Goal: Navigation & Orientation: Find specific page/section

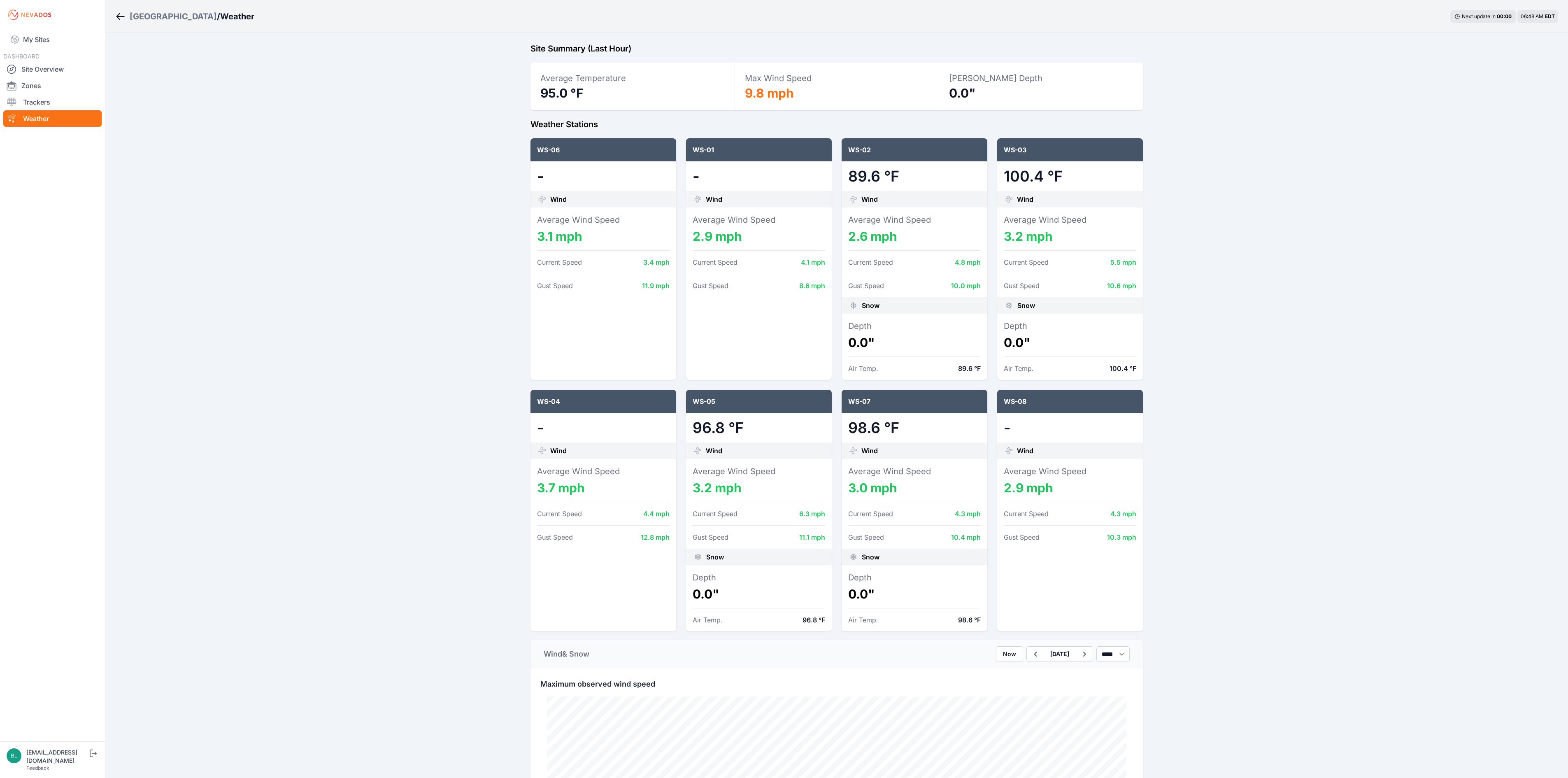
select select "*******"
click at [40, 65] on link "Site Overview" at bounding box center [52, 69] width 99 height 17
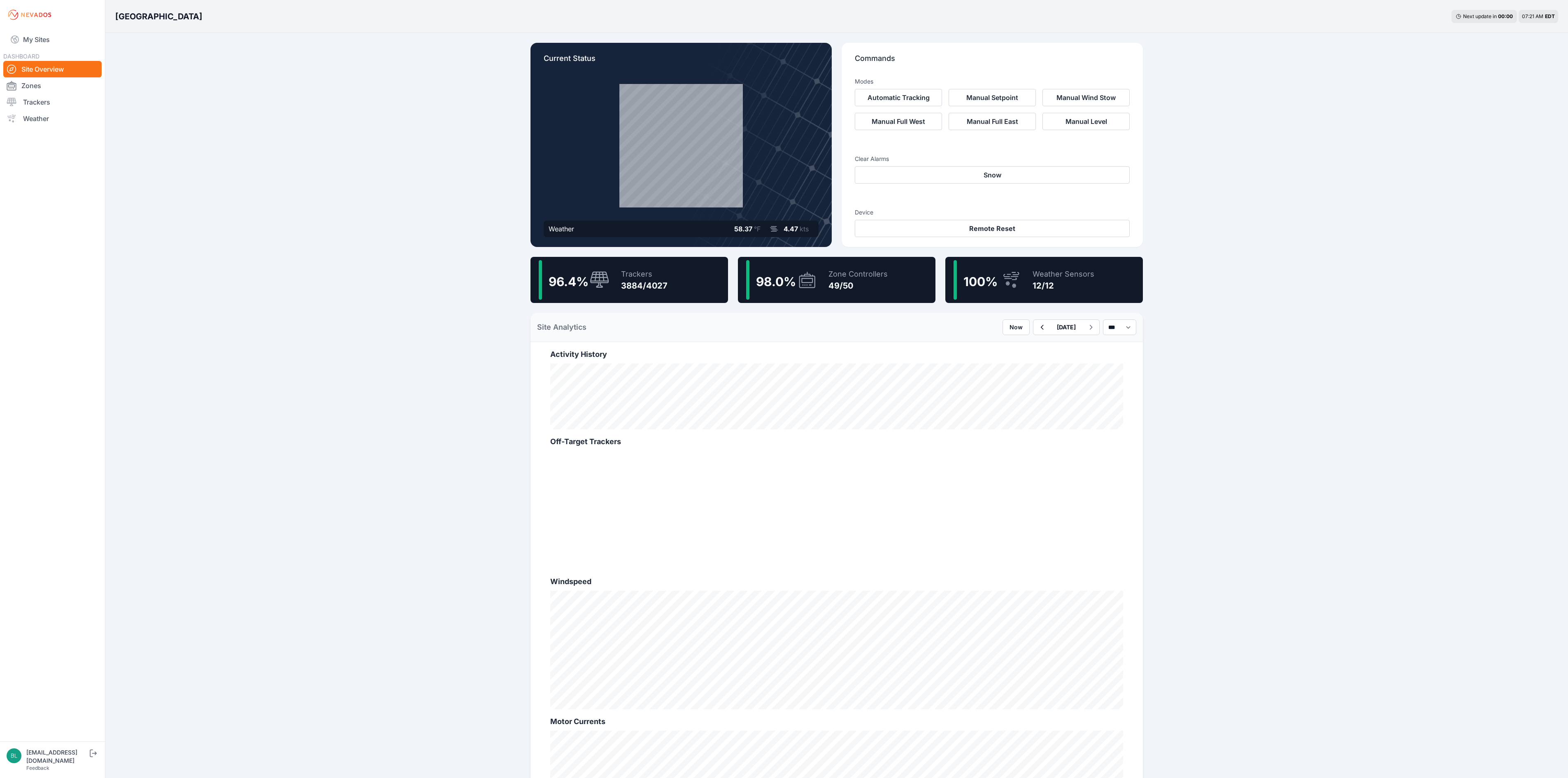
click at [847, 287] on div "49/50" at bounding box center [858, 285] width 59 height 12
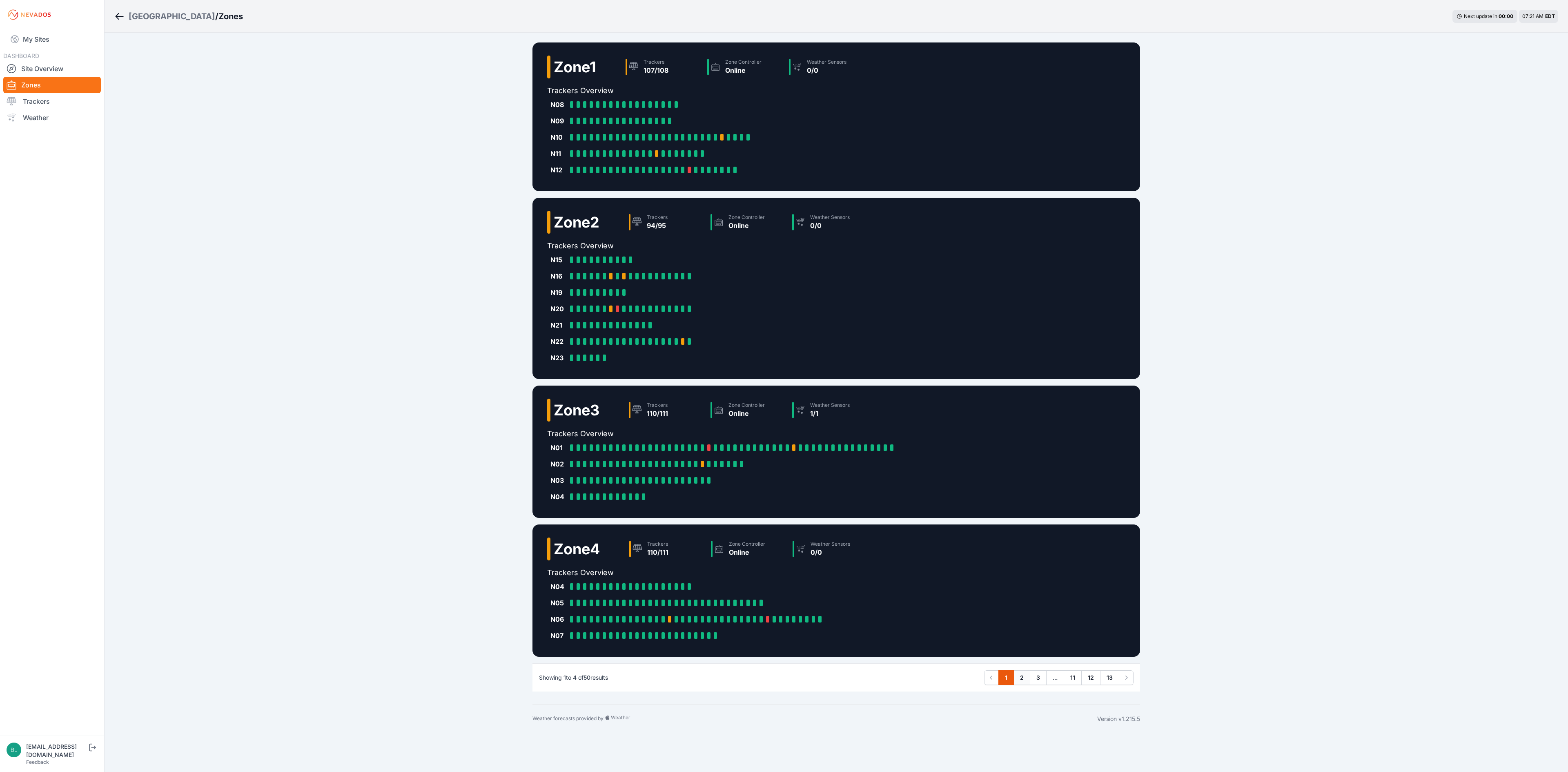
click at [1027, 680] on link "2" at bounding box center [1021, 677] width 16 height 15
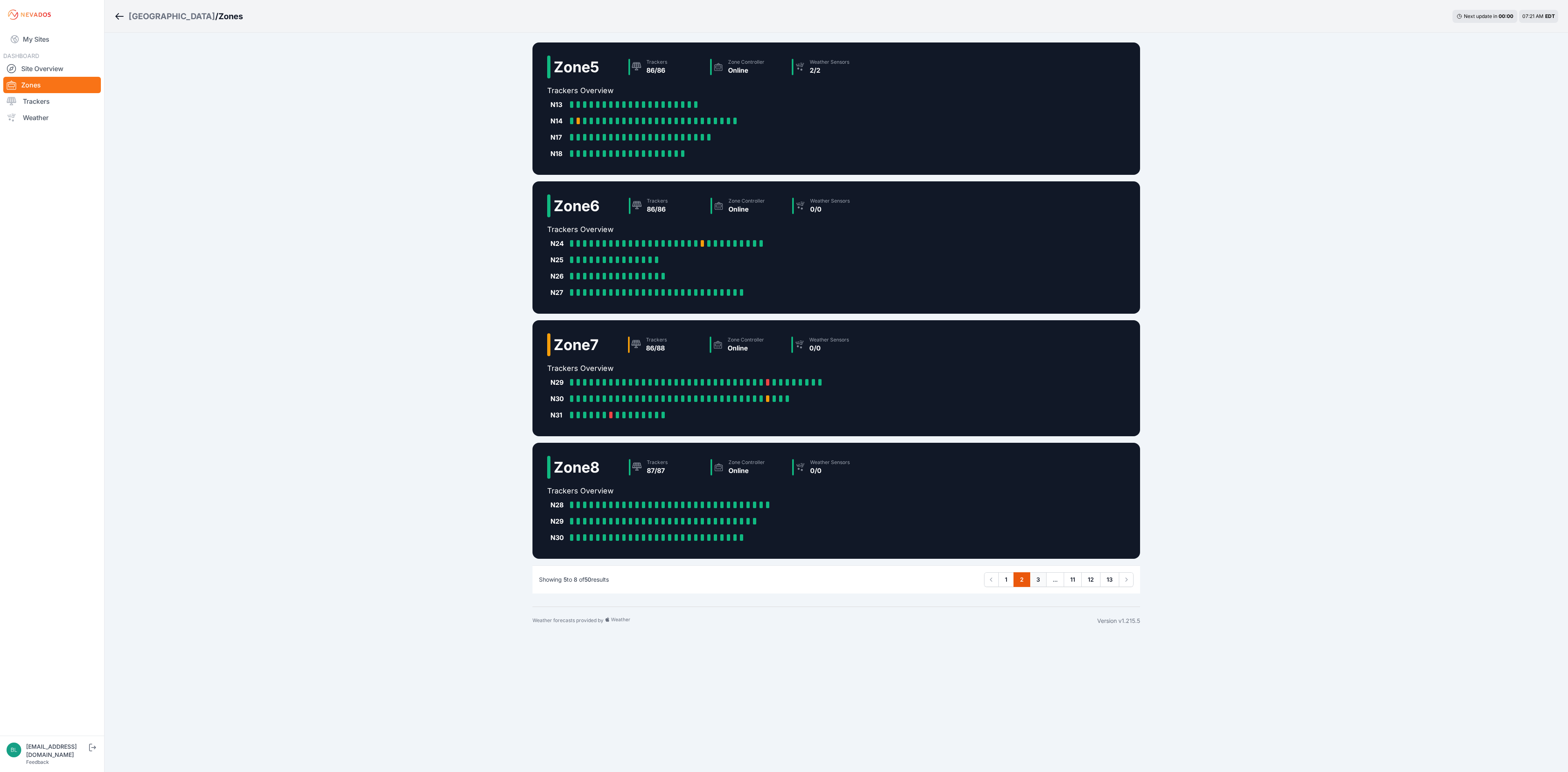
click at [1039, 578] on link "3" at bounding box center [1038, 579] width 16 height 15
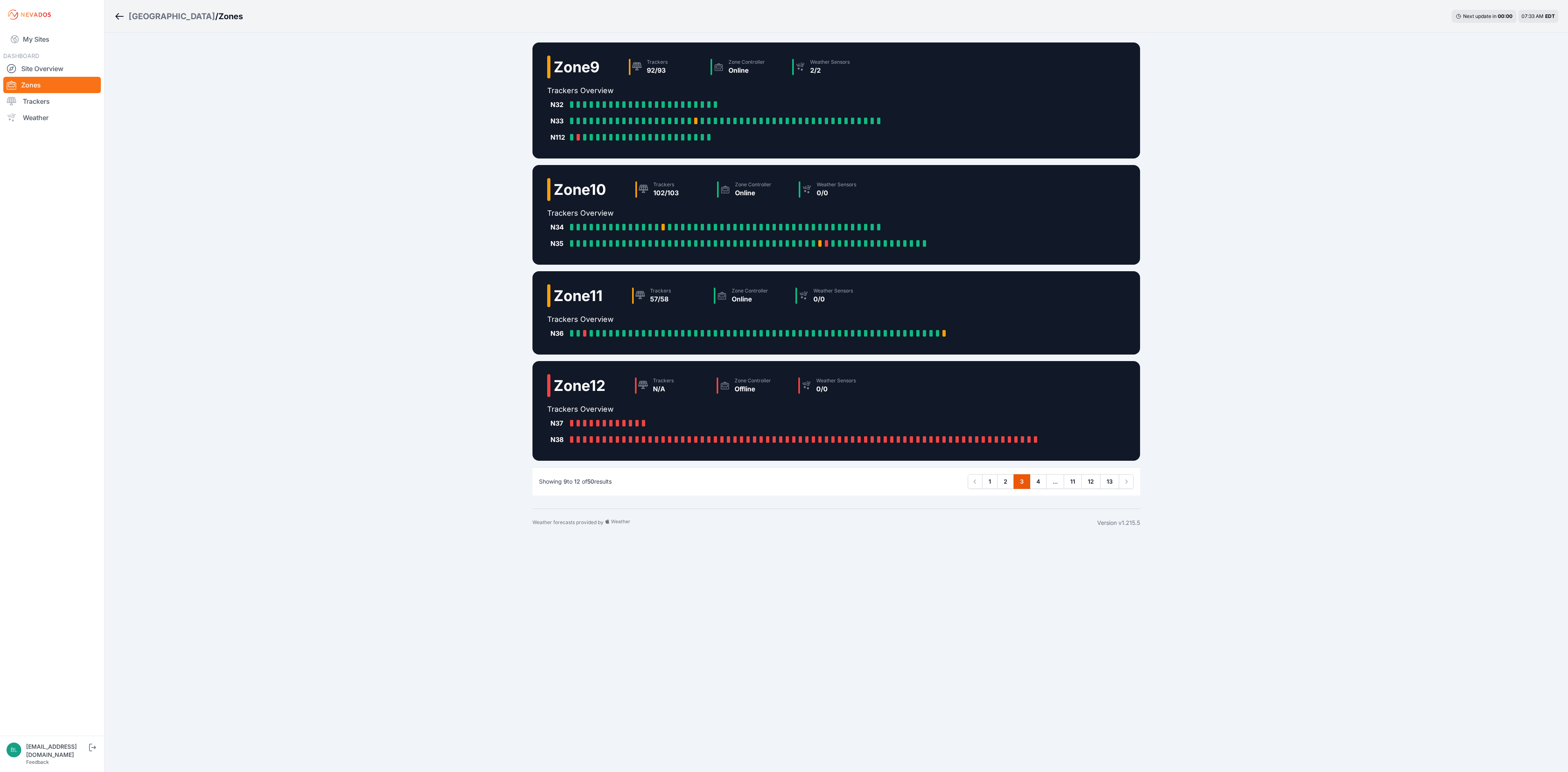
click at [586, 384] on h2 "Zone 12" at bounding box center [579, 385] width 52 height 17
click at [843, 384] on div "0/0" at bounding box center [836, 389] width 40 height 10
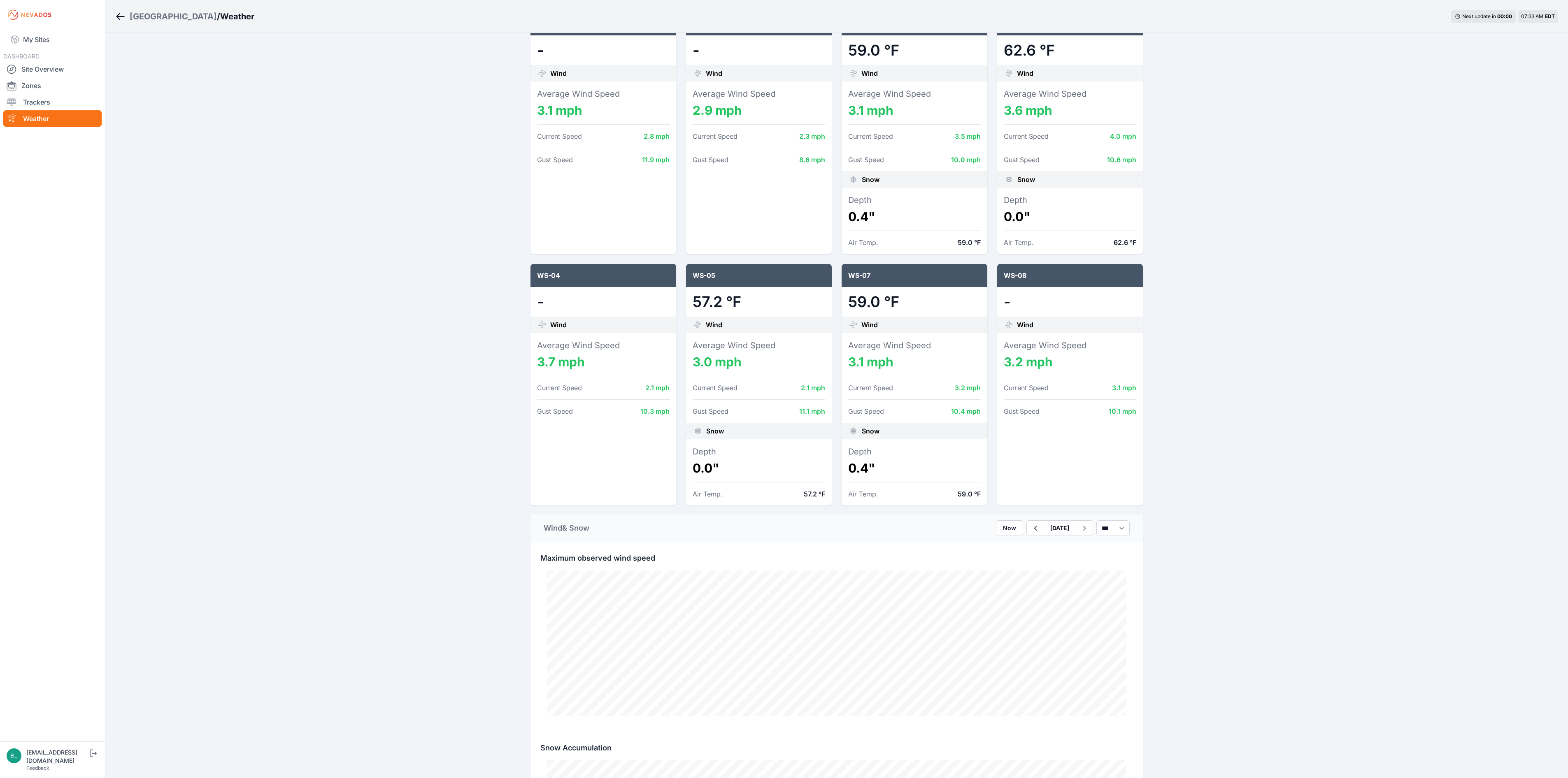
scroll to position [330, 0]
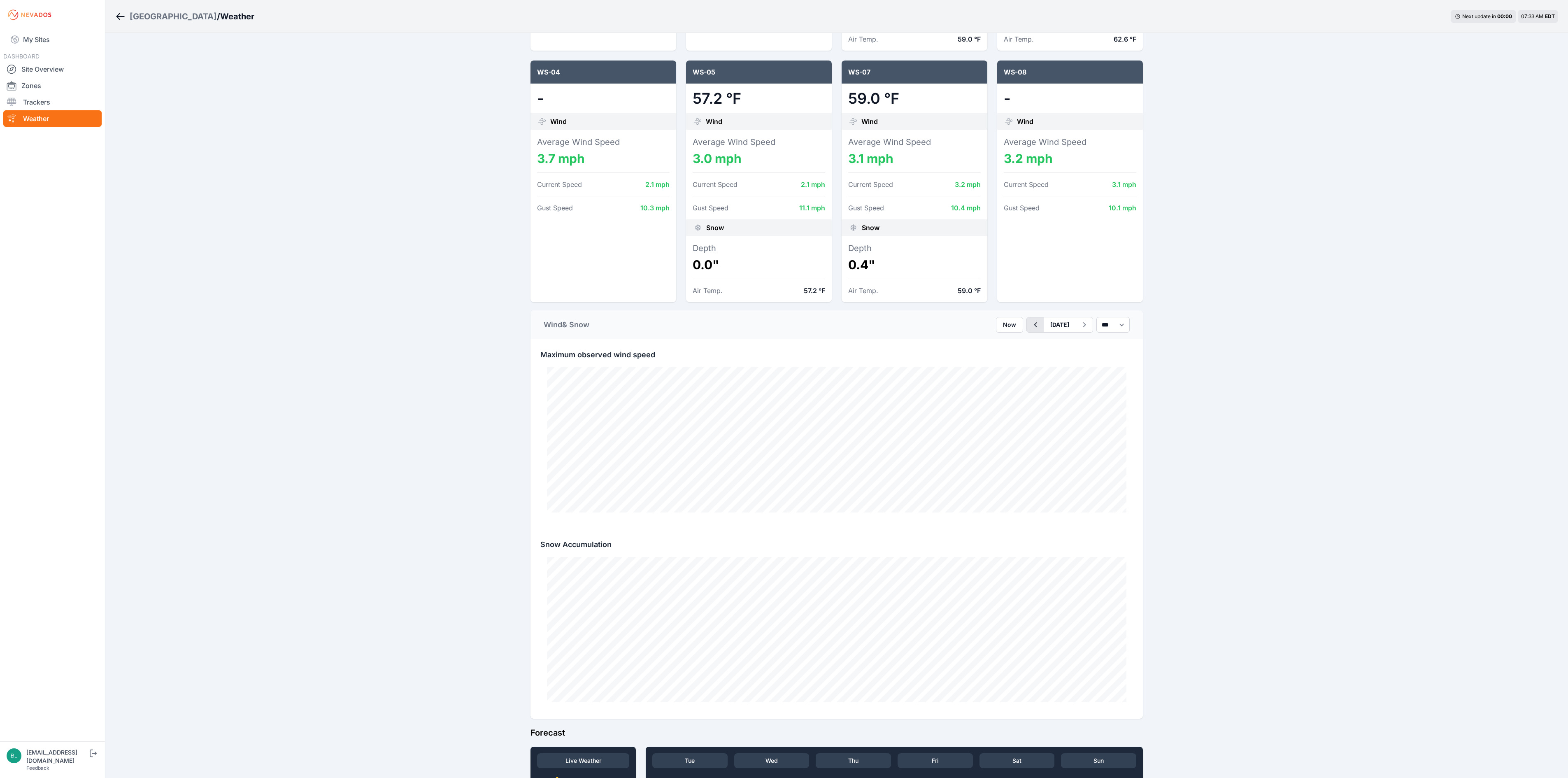
click at [1030, 326] on icon "button" at bounding box center [1035, 325] width 10 height 10
click at [1222, 622] on div "Bartonsville / Weather Next update in 00 : 00 07:33 AM EDT Site Summary (Last H…" at bounding box center [784, 293] width 1568 height 1246
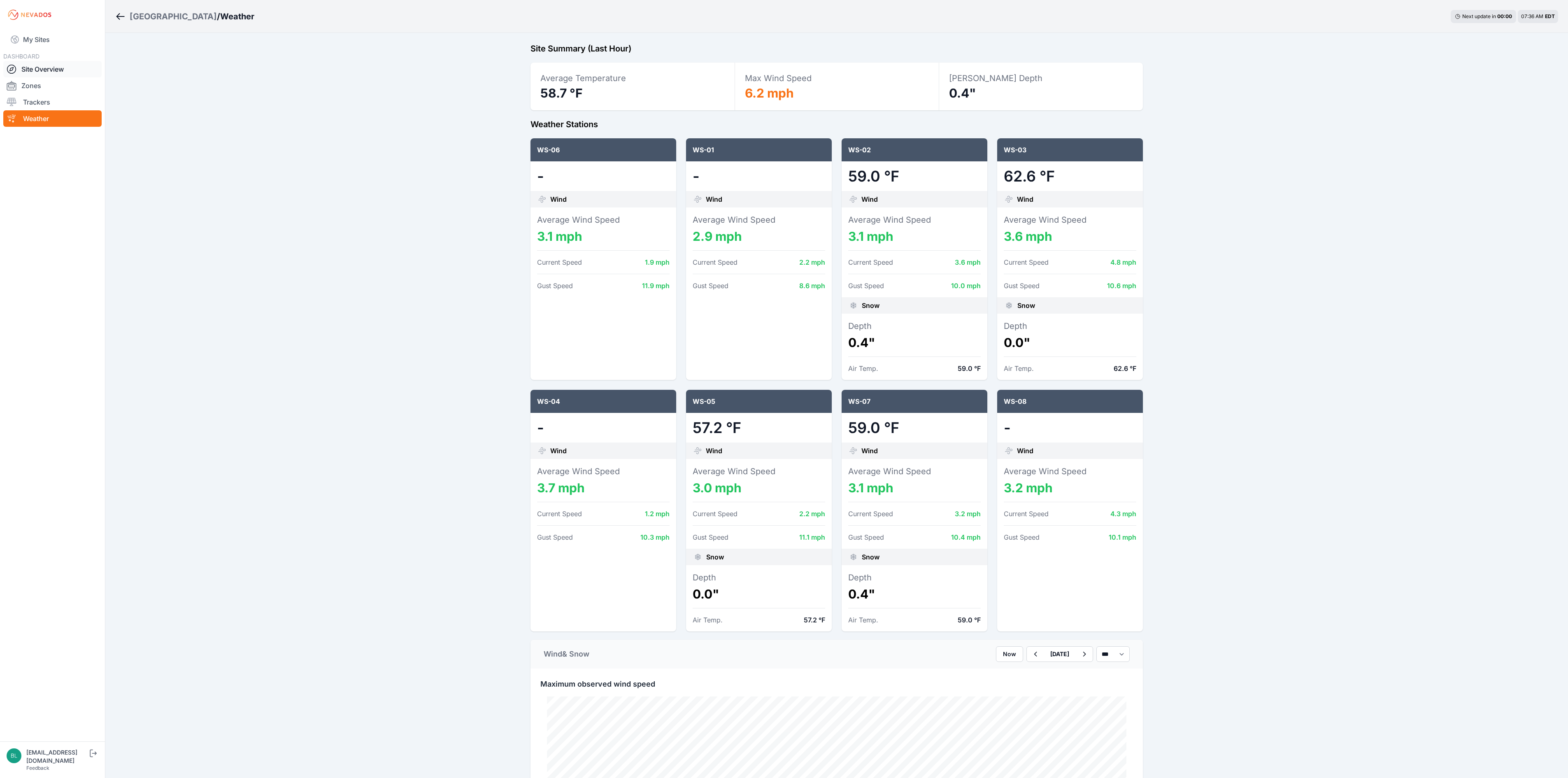
click at [63, 71] on link "Site Overview" at bounding box center [52, 69] width 99 height 17
